Goal: Find specific page/section: Find specific page/section

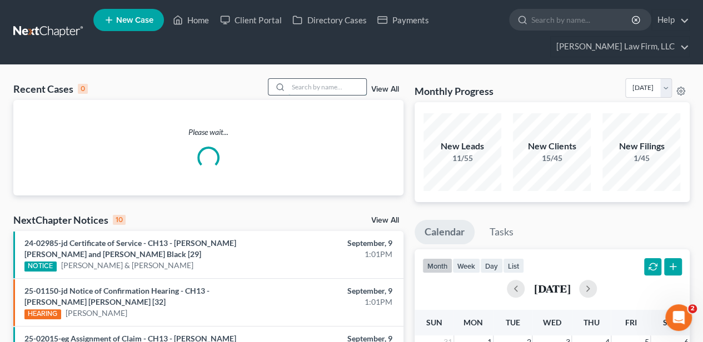
click at [319, 88] on input "search" at bounding box center [327, 87] width 78 height 16
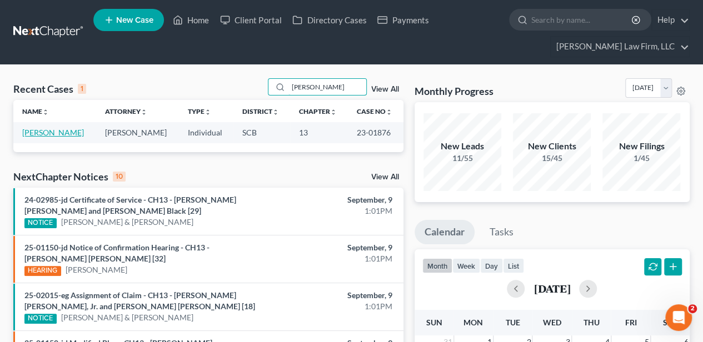
type input "[PERSON_NAME]"
click at [50, 131] on link "[PERSON_NAME]" at bounding box center [53, 132] width 62 height 9
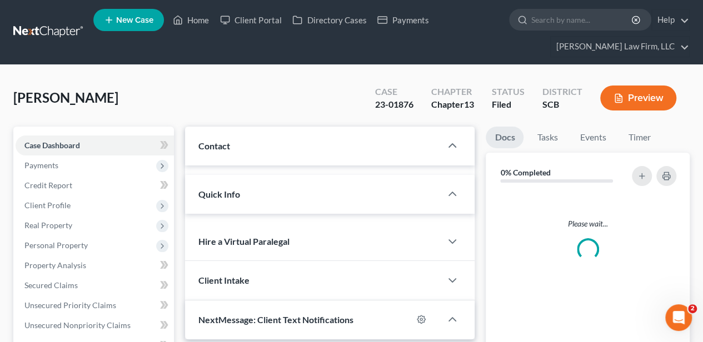
select select "2"
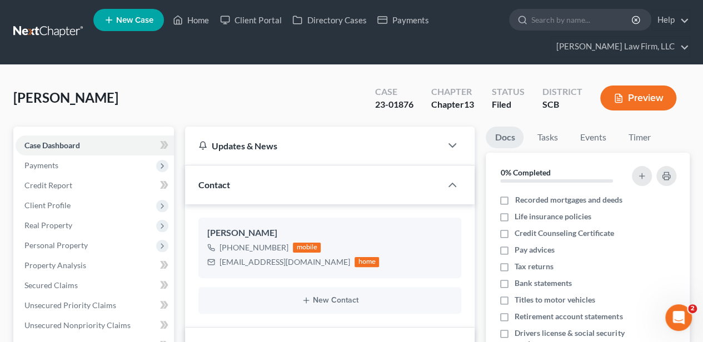
scroll to position [549, 0]
click at [191, 25] on link "Home" at bounding box center [190, 20] width 47 height 20
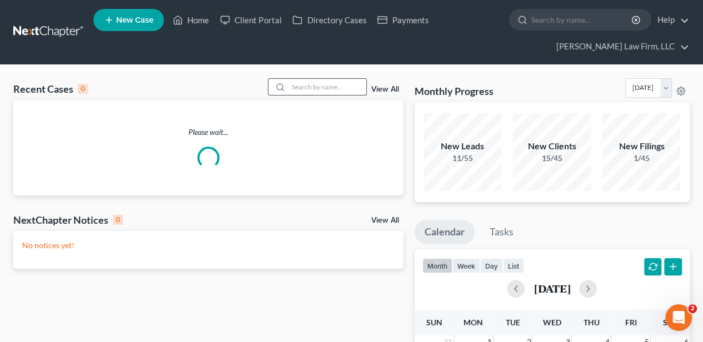
click at [329, 81] on input "search" at bounding box center [327, 87] width 78 height 16
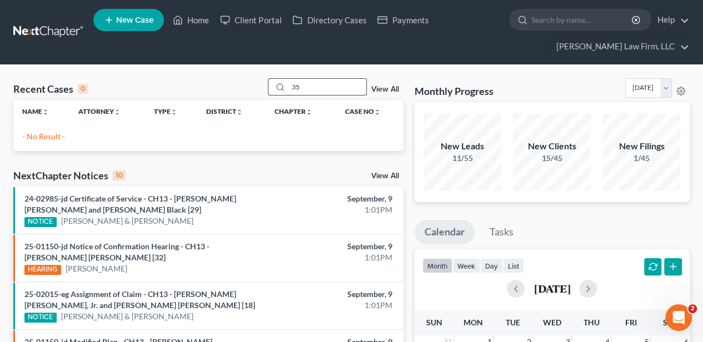
type input "3"
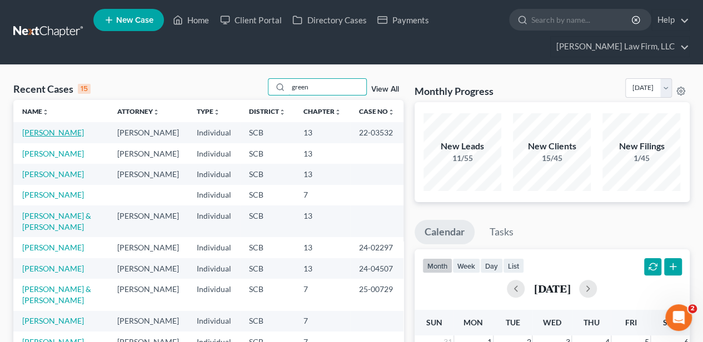
type input "green"
click at [52, 134] on link "[PERSON_NAME]" at bounding box center [53, 132] width 62 height 9
select select "4"
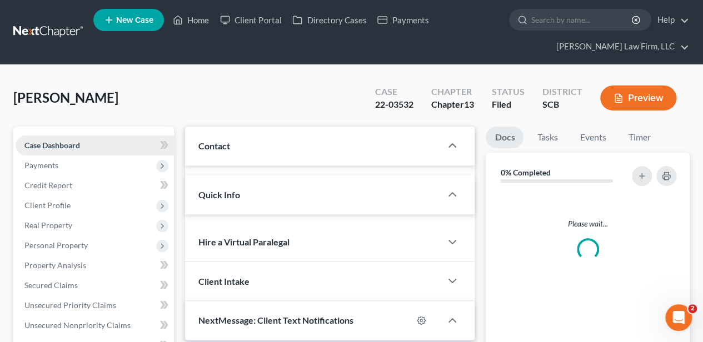
select select "0"
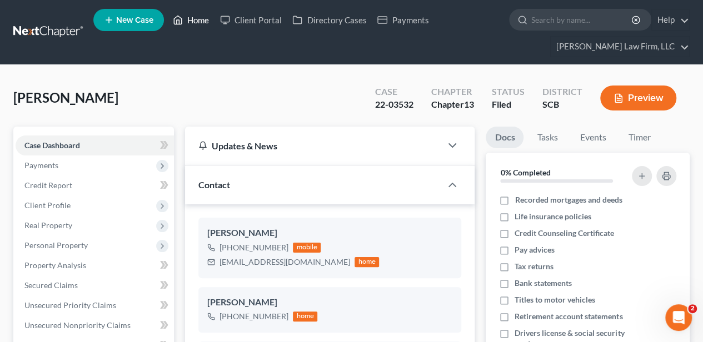
click at [201, 19] on link "Home" at bounding box center [190, 20] width 47 height 20
